Goal: Information Seeking & Learning: Learn about a topic

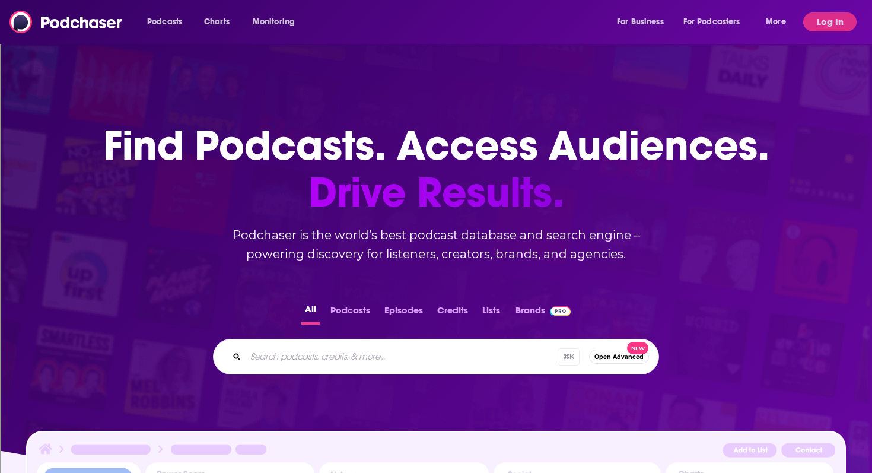
click at [303, 344] on div "⌘ K Open Advanced New" at bounding box center [436, 357] width 446 height 36
click at [300, 356] on input "Search podcasts, credits, & more..." at bounding box center [418, 356] width 344 height 19
type input "The Shift"
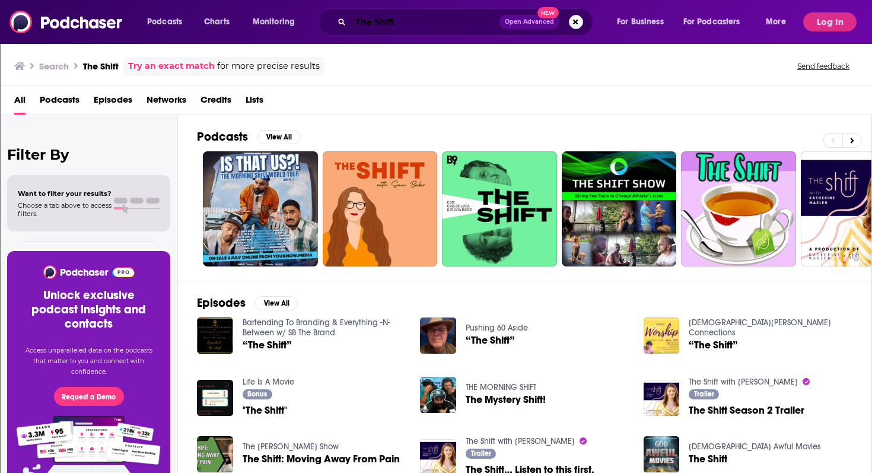
click at [408, 27] on input "The Shift" at bounding box center [425, 21] width 149 height 19
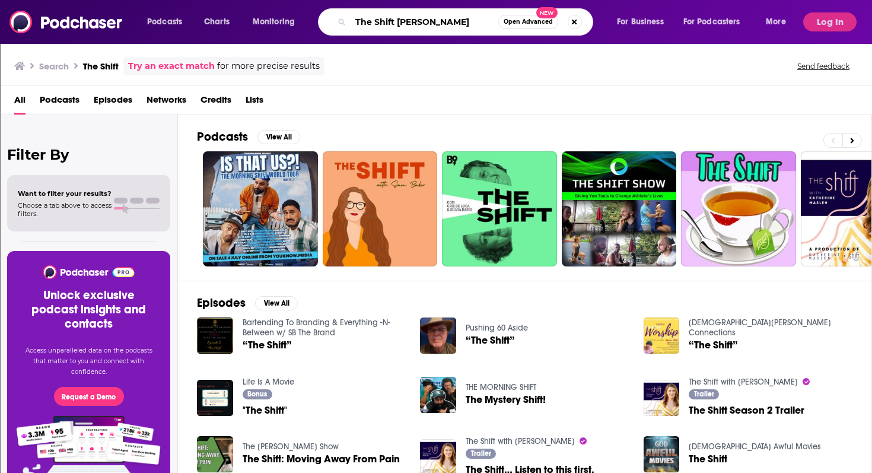
type input "The Shift [PERSON_NAME]"
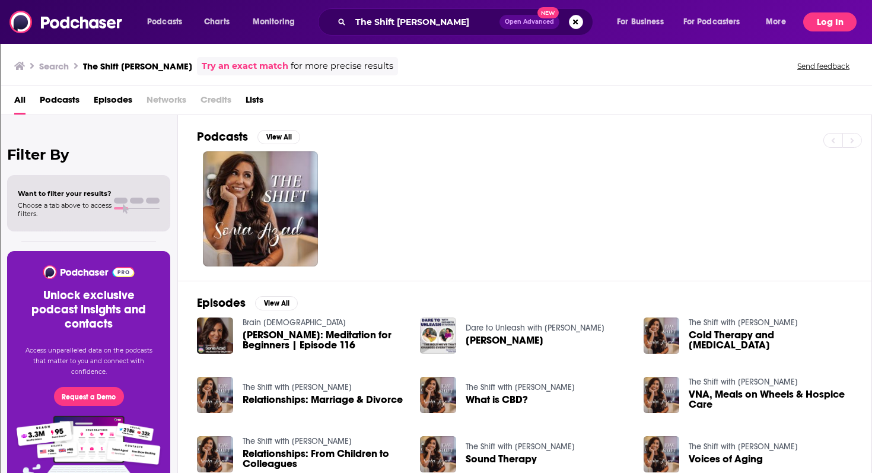
click at [826, 18] on button "Log In" at bounding box center [830, 21] width 53 height 19
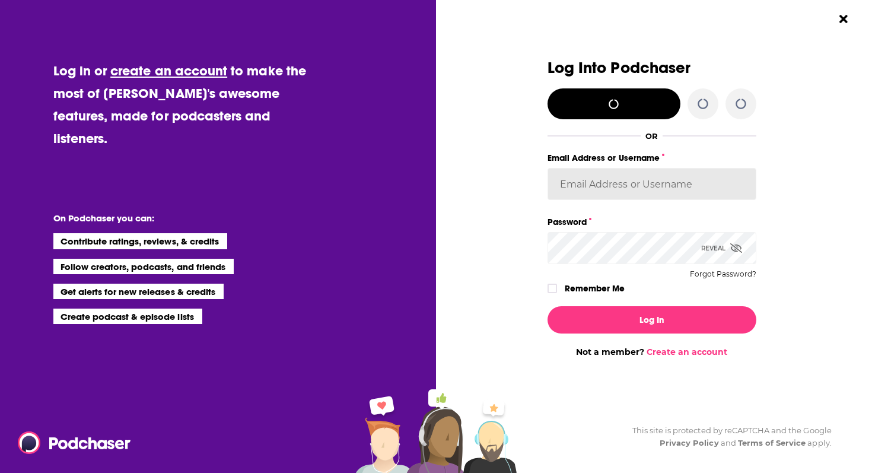
type input "slthomas"
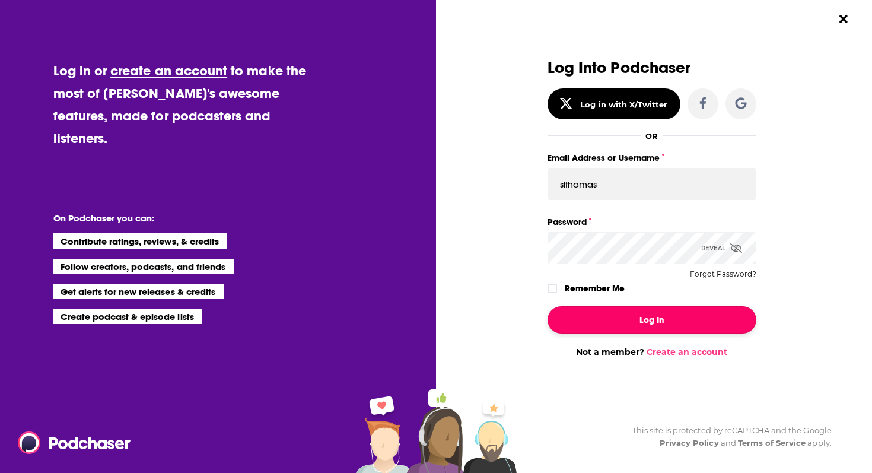
click at [621, 328] on button "Log In" at bounding box center [652, 319] width 209 height 27
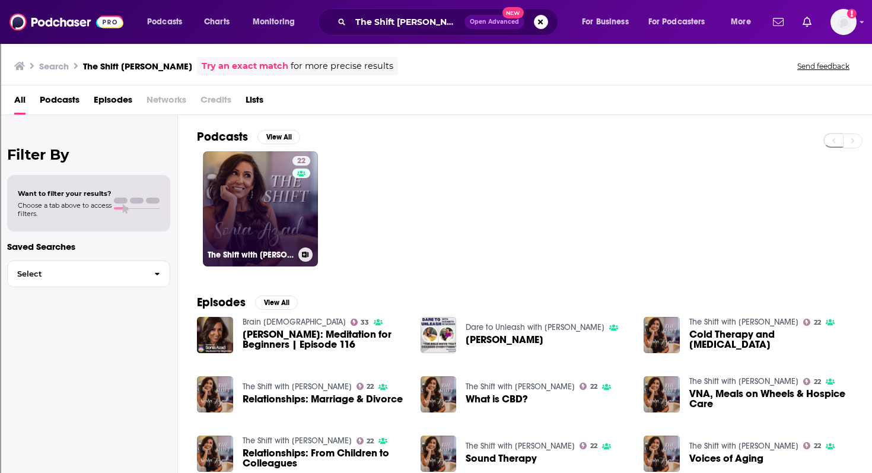
click at [237, 200] on link "22 The Shift with [PERSON_NAME]" at bounding box center [260, 208] width 115 height 115
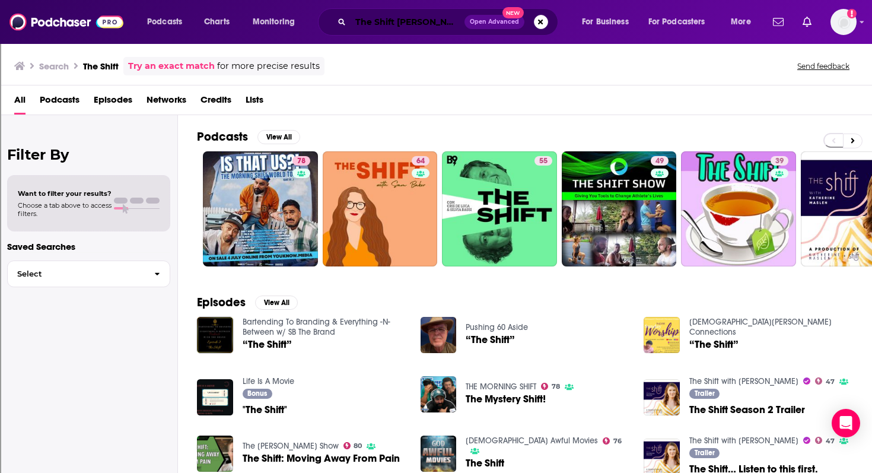
click at [437, 24] on input "The Shift [PERSON_NAME]" at bounding box center [408, 21] width 114 height 19
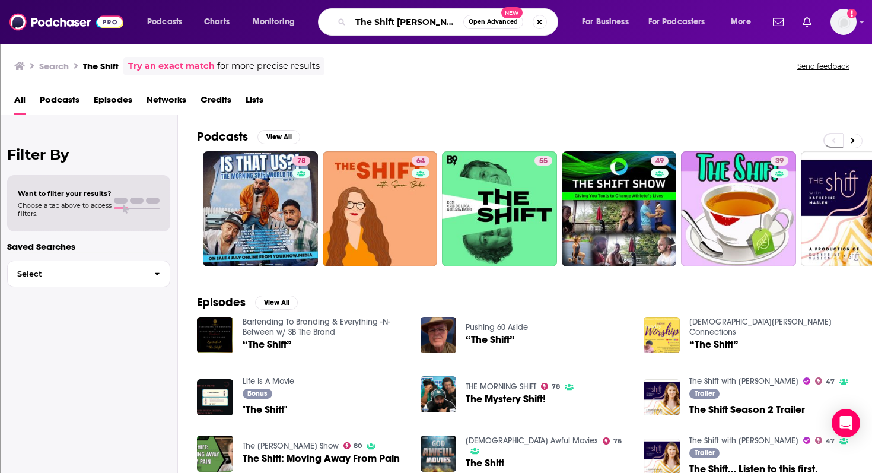
click at [452, 25] on input "The Shift [PERSON_NAME]" at bounding box center [407, 21] width 113 height 19
click at [537, 22] on button "Search podcasts, credits, & more..." at bounding box center [540, 22] width 14 height 14
type input "health podcasts in [GEOGRAPHIC_DATA]"
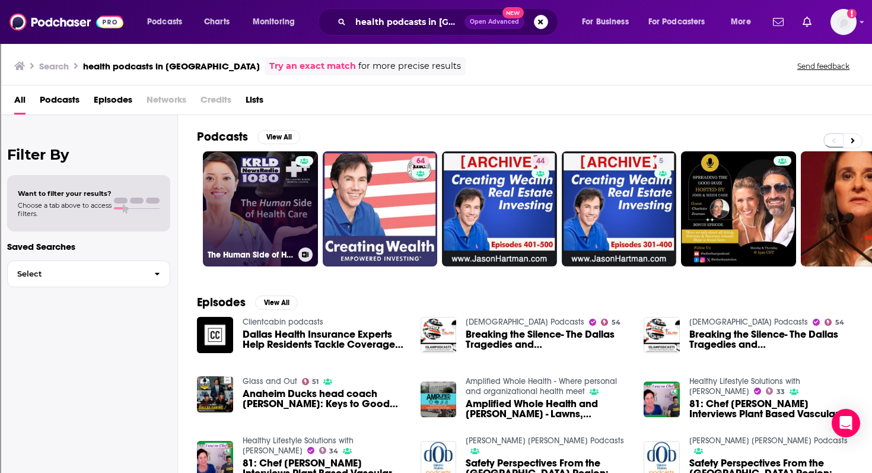
click at [278, 215] on link "The Human Side of Healthcare" at bounding box center [260, 208] width 115 height 115
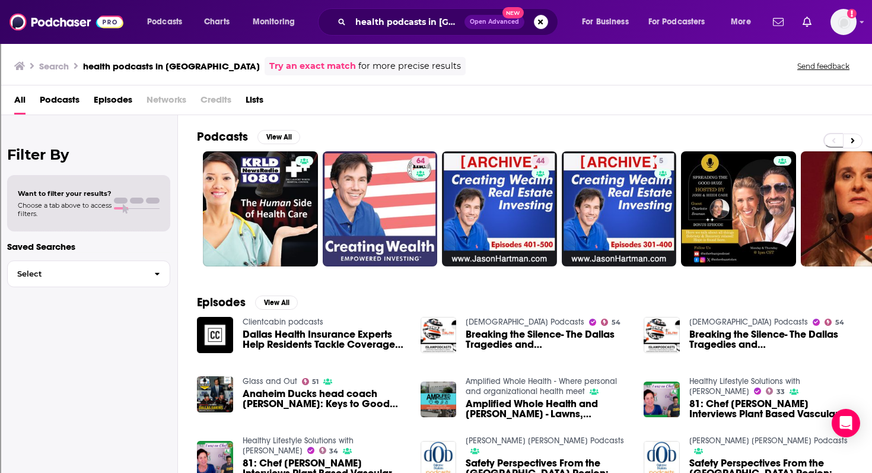
click at [64, 98] on span "Podcasts" at bounding box center [60, 102] width 40 height 24
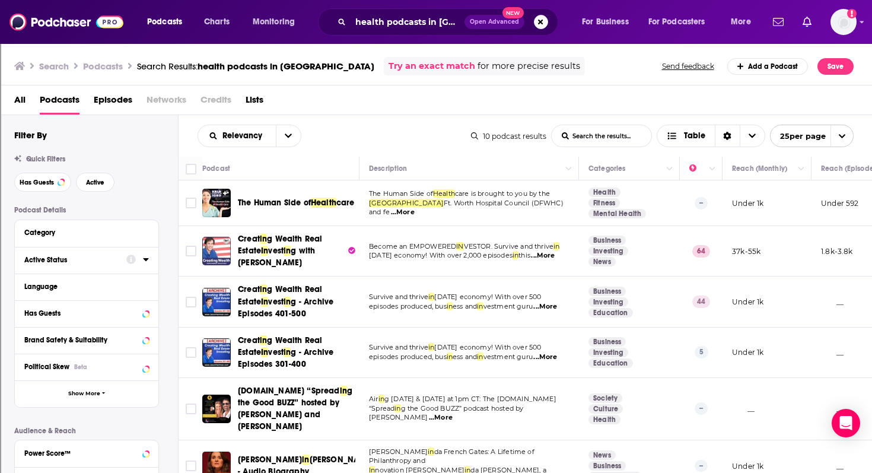
click at [71, 261] on div "Active Status" at bounding box center [71, 260] width 94 height 8
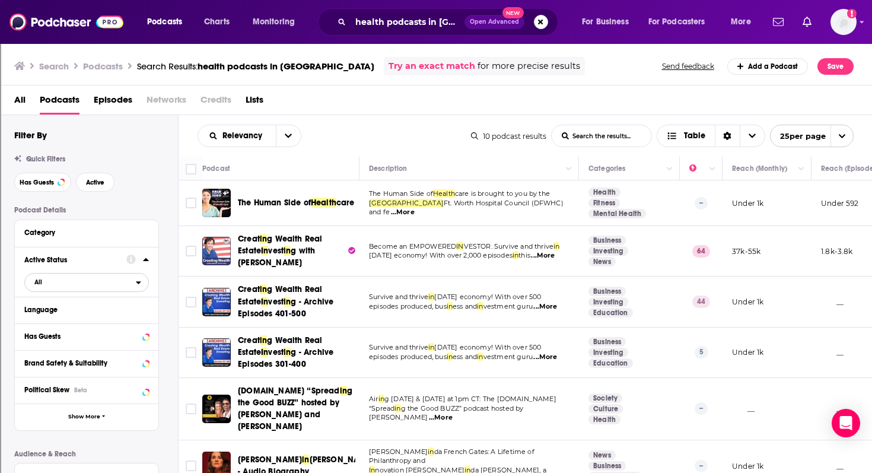
click at [71, 284] on span "All" at bounding box center [80, 281] width 111 height 15
click at [49, 320] on span "Active" at bounding box center [63, 321] width 66 height 7
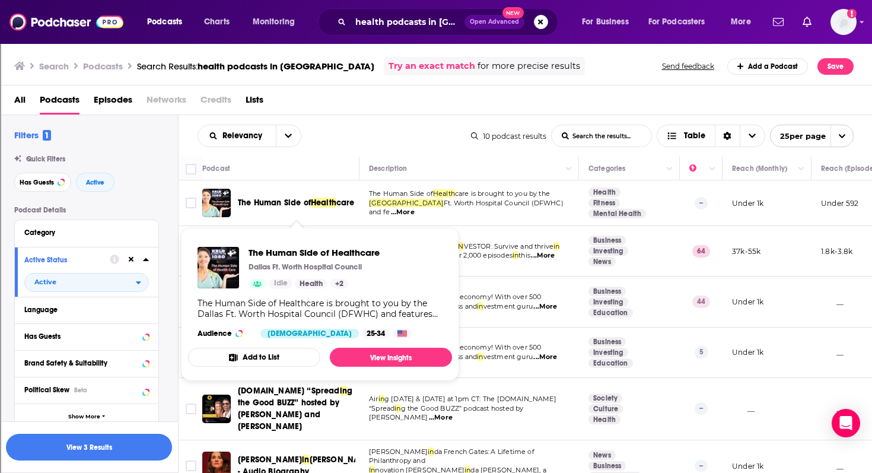
click at [337, 207] on span "care" at bounding box center [346, 203] width 18 height 10
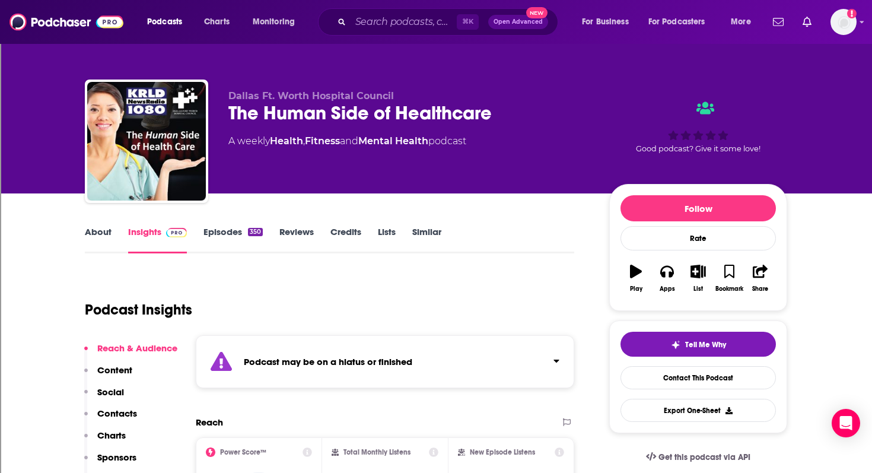
click at [211, 230] on link "Episodes 350" at bounding box center [233, 239] width 59 height 27
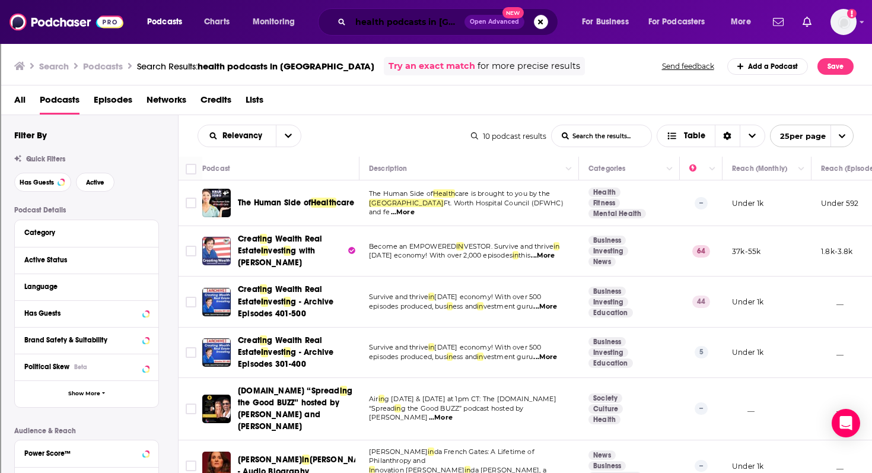
click at [421, 22] on input "health podcasts in [GEOGRAPHIC_DATA]" at bounding box center [408, 21] width 114 height 19
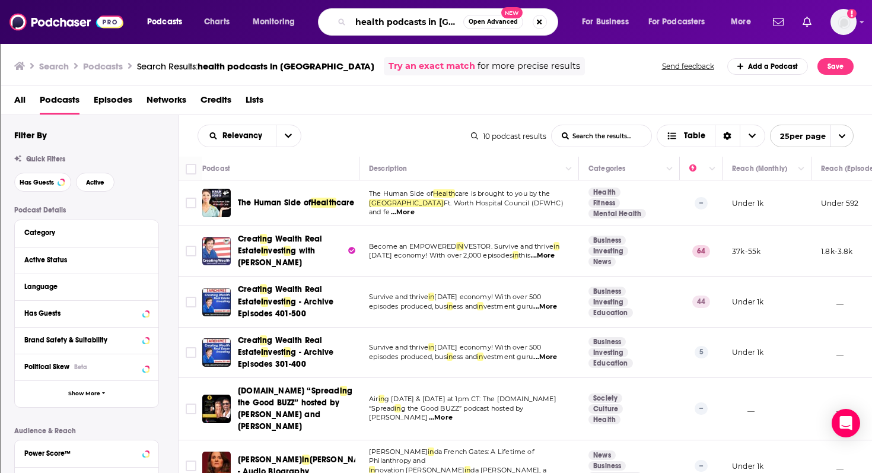
click at [443, 23] on input "health podcasts in [GEOGRAPHIC_DATA]" at bounding box center [407, 21] width 113 height 19
drag, startPoint x: 438, startPoint y: 23, endPoint x: 283, endPoint y: 20, distance: 154.9
click at [283, 20] on div "Podcasts Charts Monitoring health podcasts in [GEOGRAPHIC_DATA] Open Advanced N…" at bounding box center [451, 21] width 624 height 27
click at [421, 18] on input "dallas" at bounding box center [407, 21] width 113 height 19
type input "dallas forth worth"
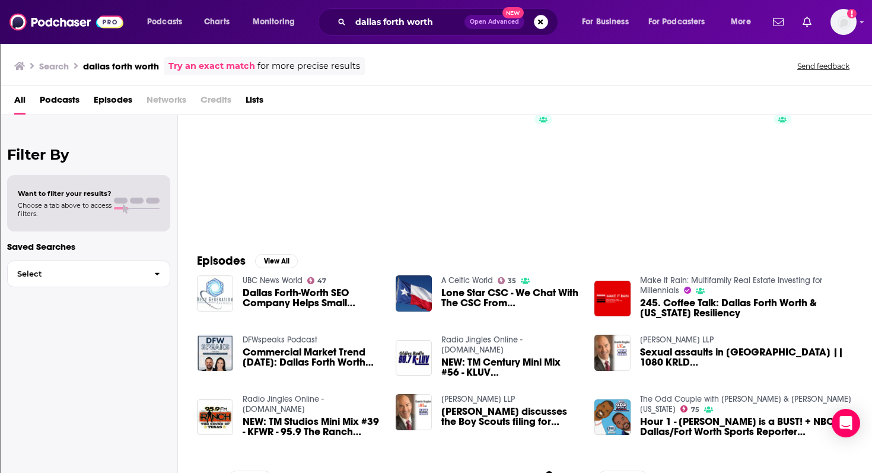
scroll to position [60, 0]
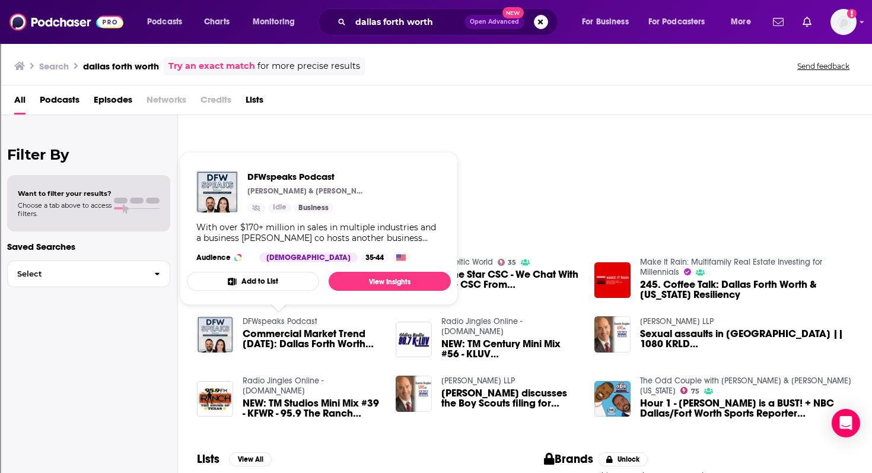
click at [274, 324] on link "DFWspeaks Podcast" at bounding box center [280, 321] width 75 height 10
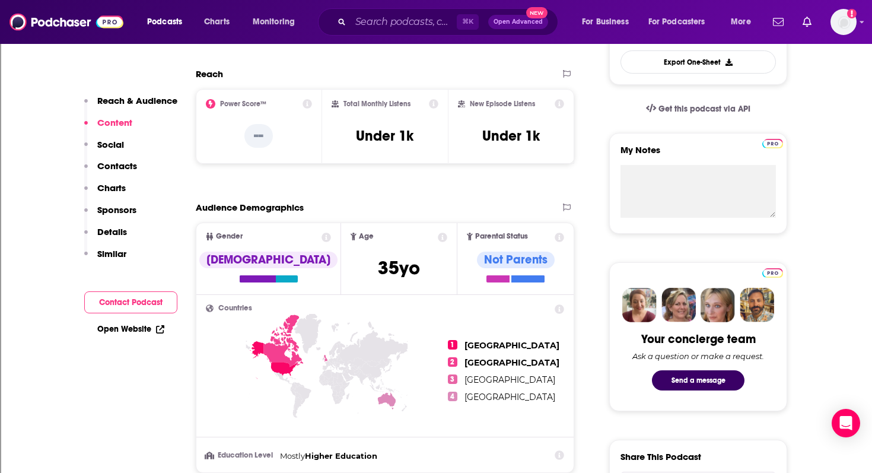
scroll to position [217, 0]
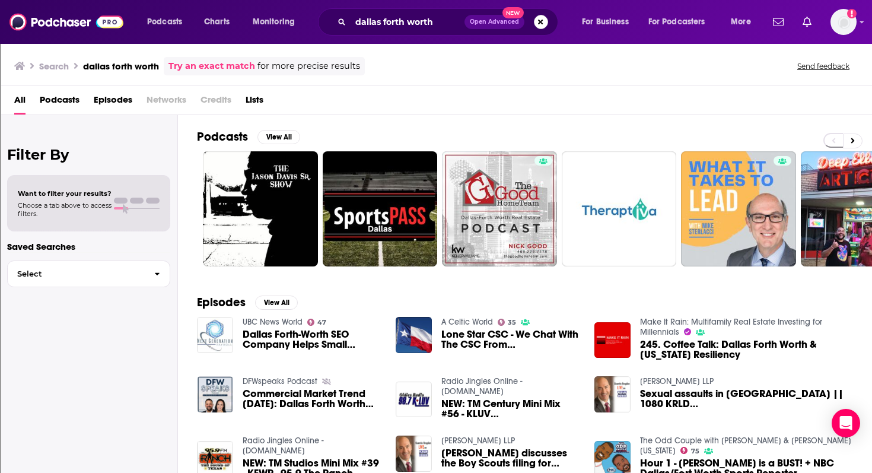
click at [540, 25] on button "Search podcasts, credits, & more..." at bounding box center [541, 22] width 14 height 14
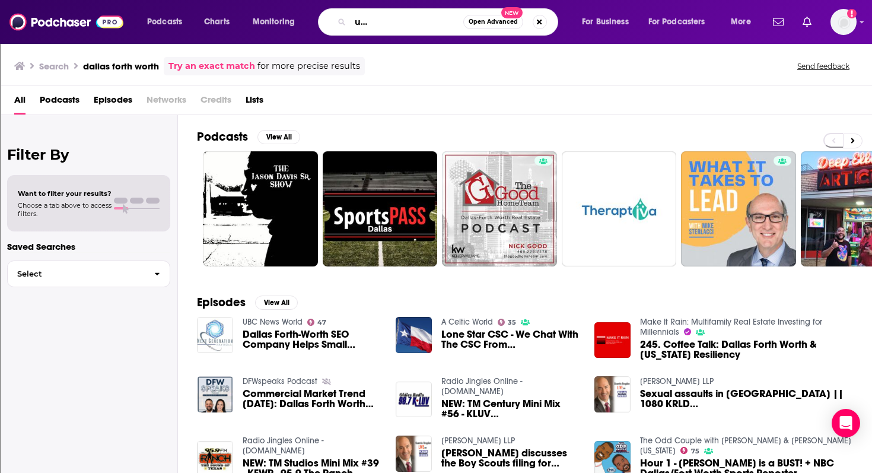
scroll to position [0, 91]
type input "health podcasts focused on women's stories"
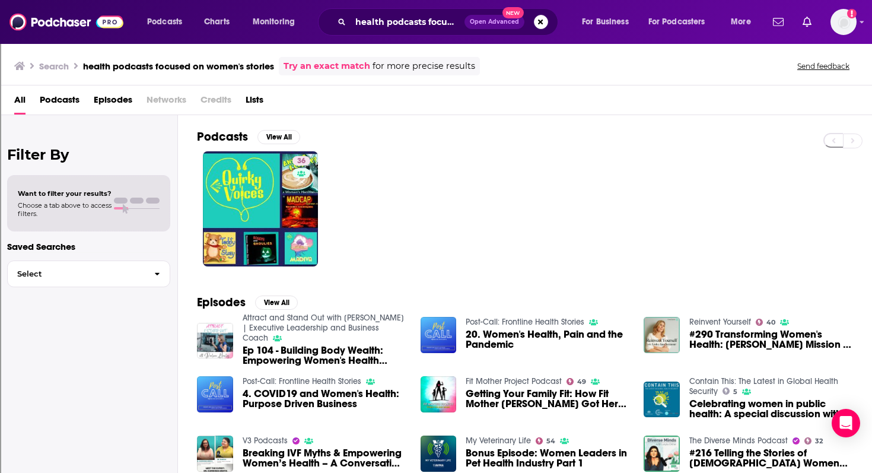
click at [308, 356] on span "Ep 104 - Building Body Wealth: Empowering Women's Health Through Stories and St…" at bounding box center [325, 355] width 164 height 20
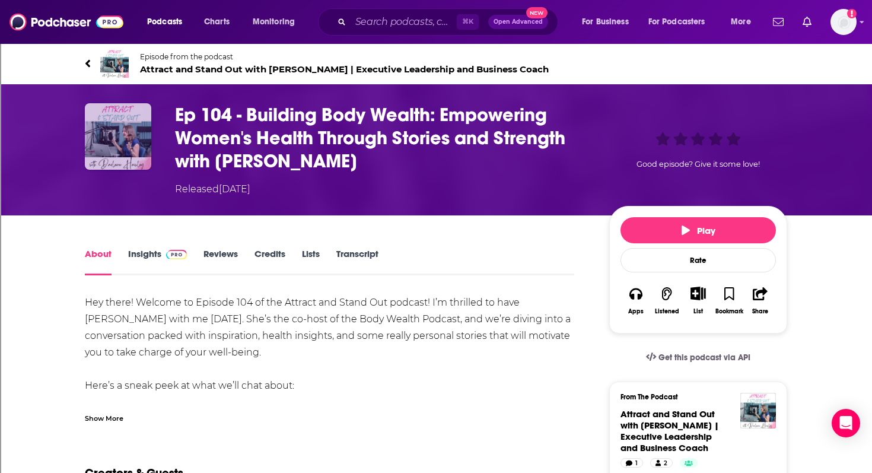
click at [106, 128] on img "Ep 104 - Building Body Wealth: Empowering Women's Health Through Stories and St…" at bounding box center [118, 136] width 66 height 66
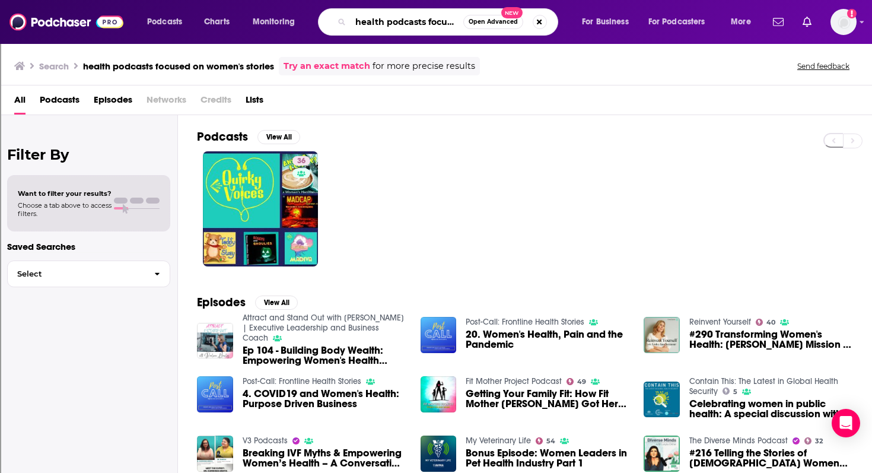
click at [416, 17] on input "health podcasts focused on women's stories" at bounding box center [407, 21] width 113 height 19
drag, startPoint x: 462, startPoint y: 18, endPoint x: 331, endPoint y: 8, distance: 132.1
click at [331, 8] on div "health podcats focused on women's stories Open Advanced New" at bounding box center [438, 21] width 240 height 27
type input "on women's stories"
drag, startPoint x: 354, startPoint y: 19, endPoint x: 455, endPoint y: 30, distance: 101.5
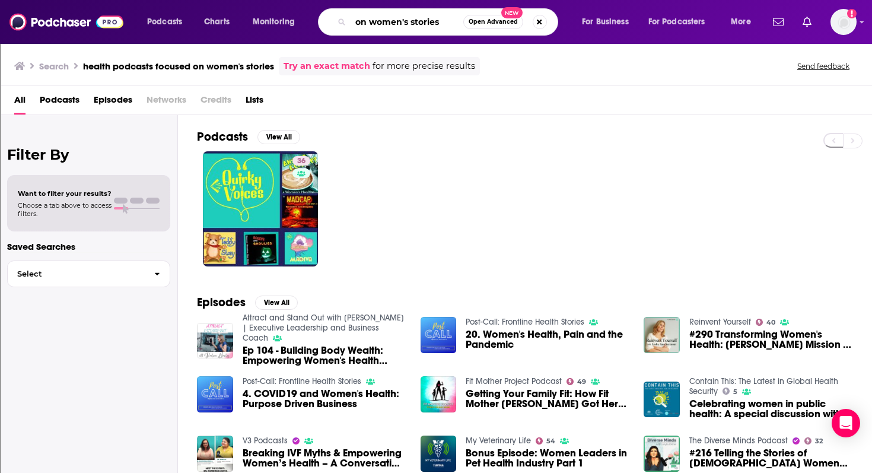
click at [455, 30] on input "on women's stories" at bounding box center [407, 21] width 113 height 19
type input "[MEDICAL_DATA]"
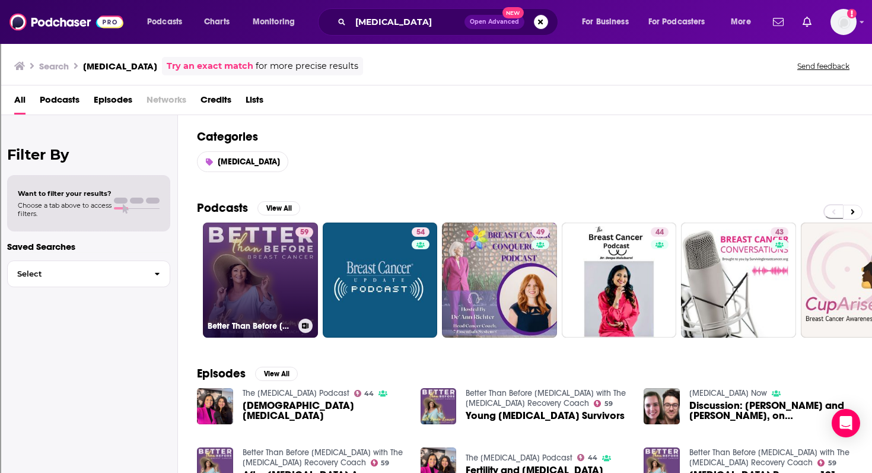
click at [280, 262] on link "59 Better Than Before [MEDICAL_DATA] with The [MEDICAL_DATA] Recovery Coach" at bounding box center [260, 280] width 115 height 115
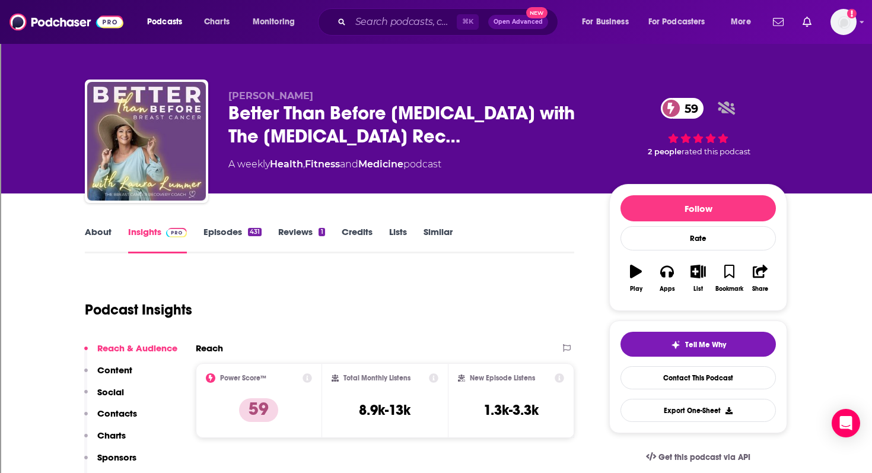
click at [207, 234] on link "Episodes 431" at bounding box center [233, 239] width 58 height 27
